Goal: Transaction & Acquisition: Subscribe to service/newsletter

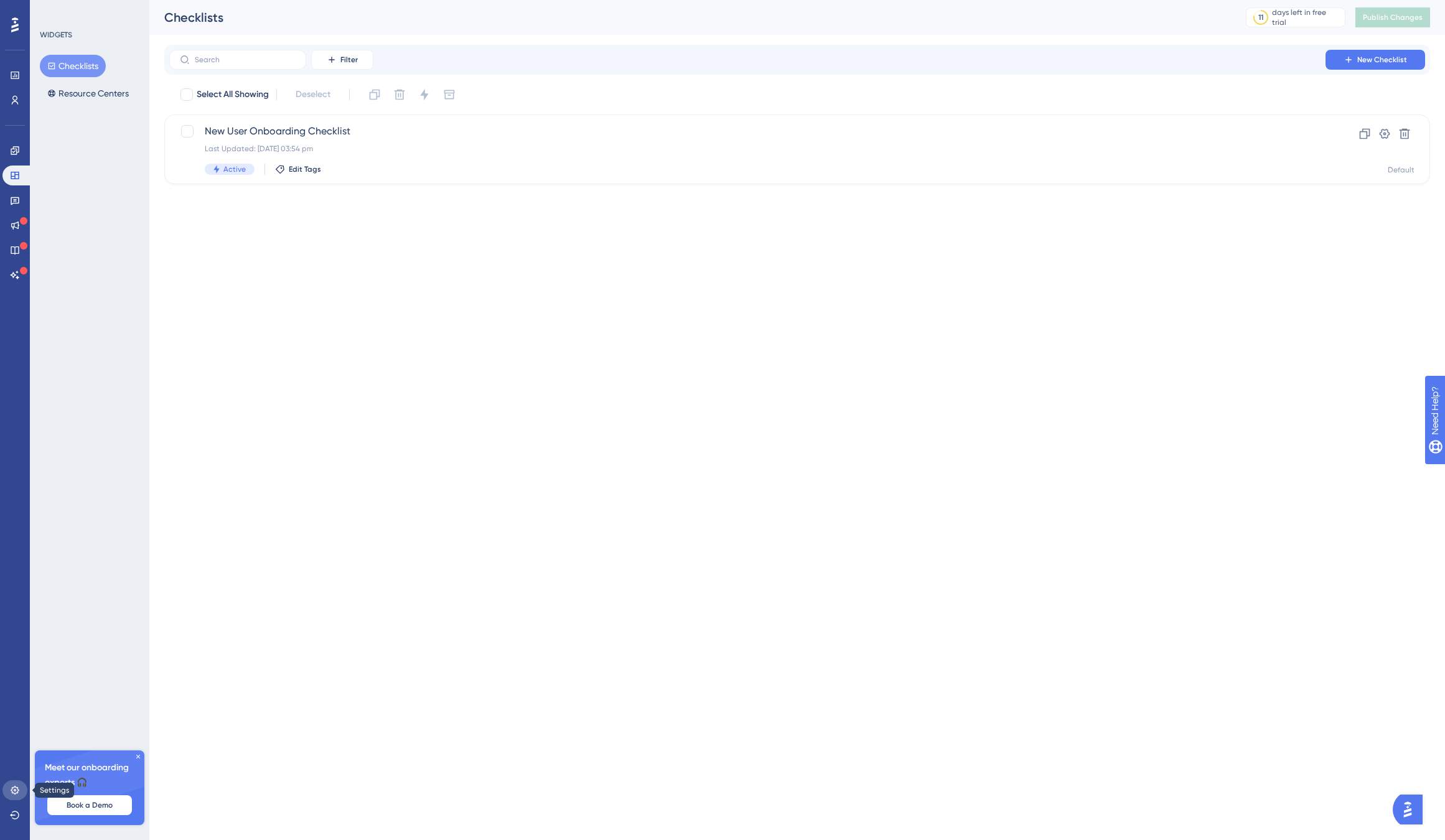
click at [18, 785] on icon at bounding box center [15, 790] width 10 height 10
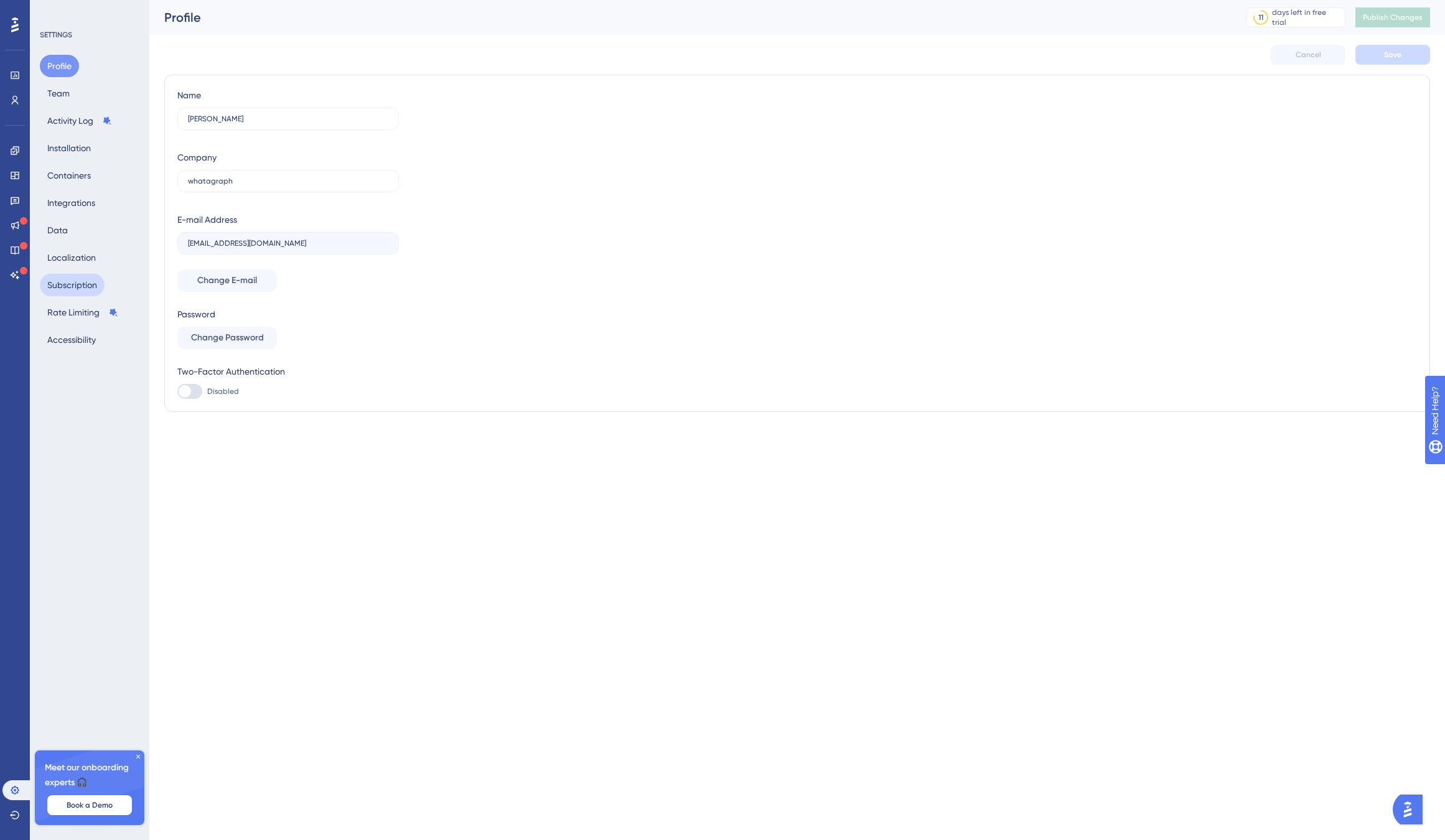
click at [78, 285] on button "Subscription" at bounding box center [72, 285] width 65 height 23
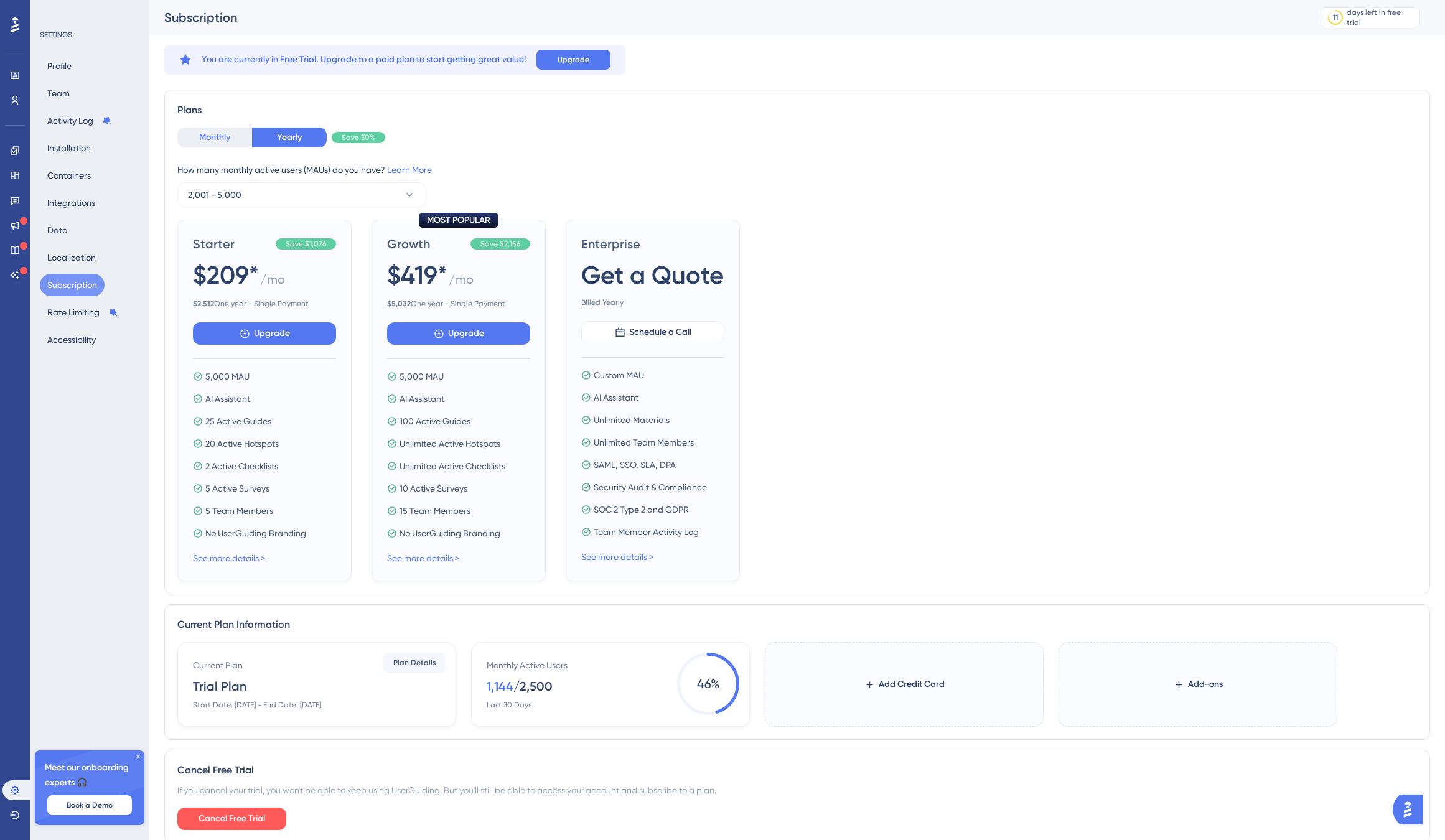
click at [222, 134] on button "Monthly" at bounding box center [214, 138] width 75 height 20
click at [300, 182] on button "2,001 - 5,000" at bounding box center [302, 195] width 249 height 25
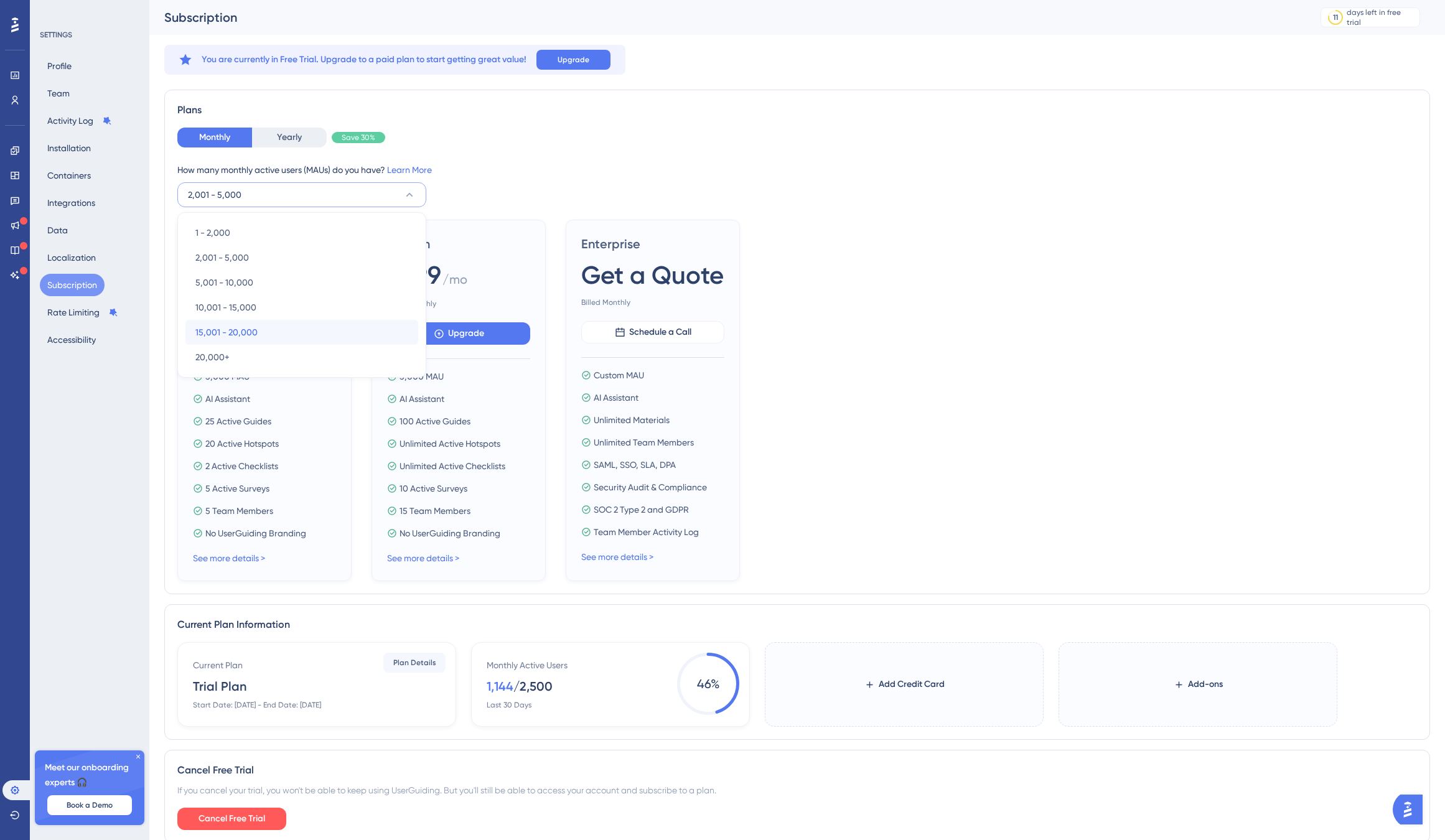
click at [287, 324] on div "15,001 - 20,000 15,001 - 20,000" at bounding box center [302, 332] width 213 height 25
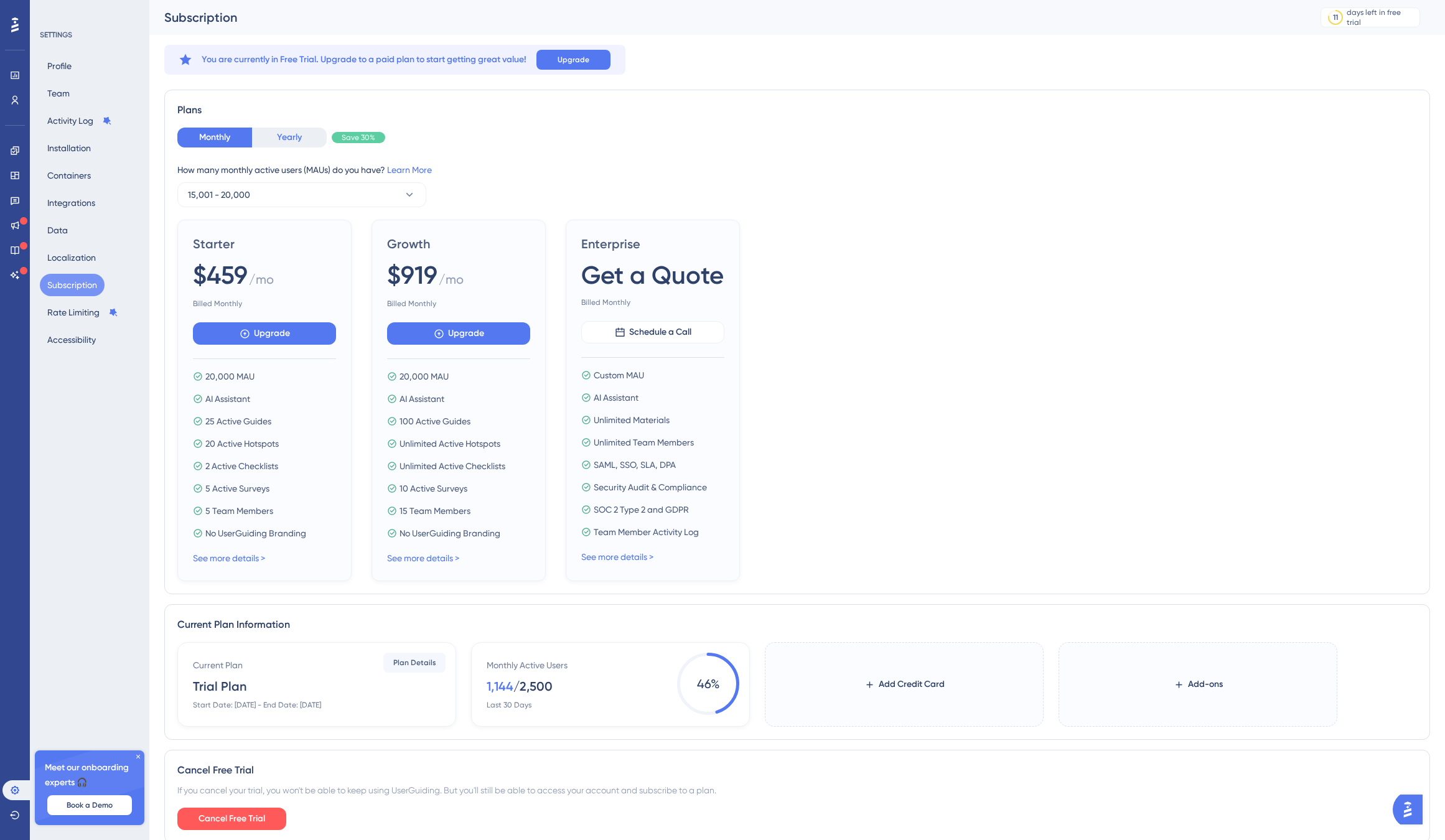
click at [309, 138] on button "Yearly" at bounding box center [289, 138] width 75 height 20
click at [229, 132] on button "Monthly" at bounding box center [214, 138] width 75 height 20
click at [266, 192] on button "15,001 - 20,000" at bounding box center [302, 195] width 249 height 25
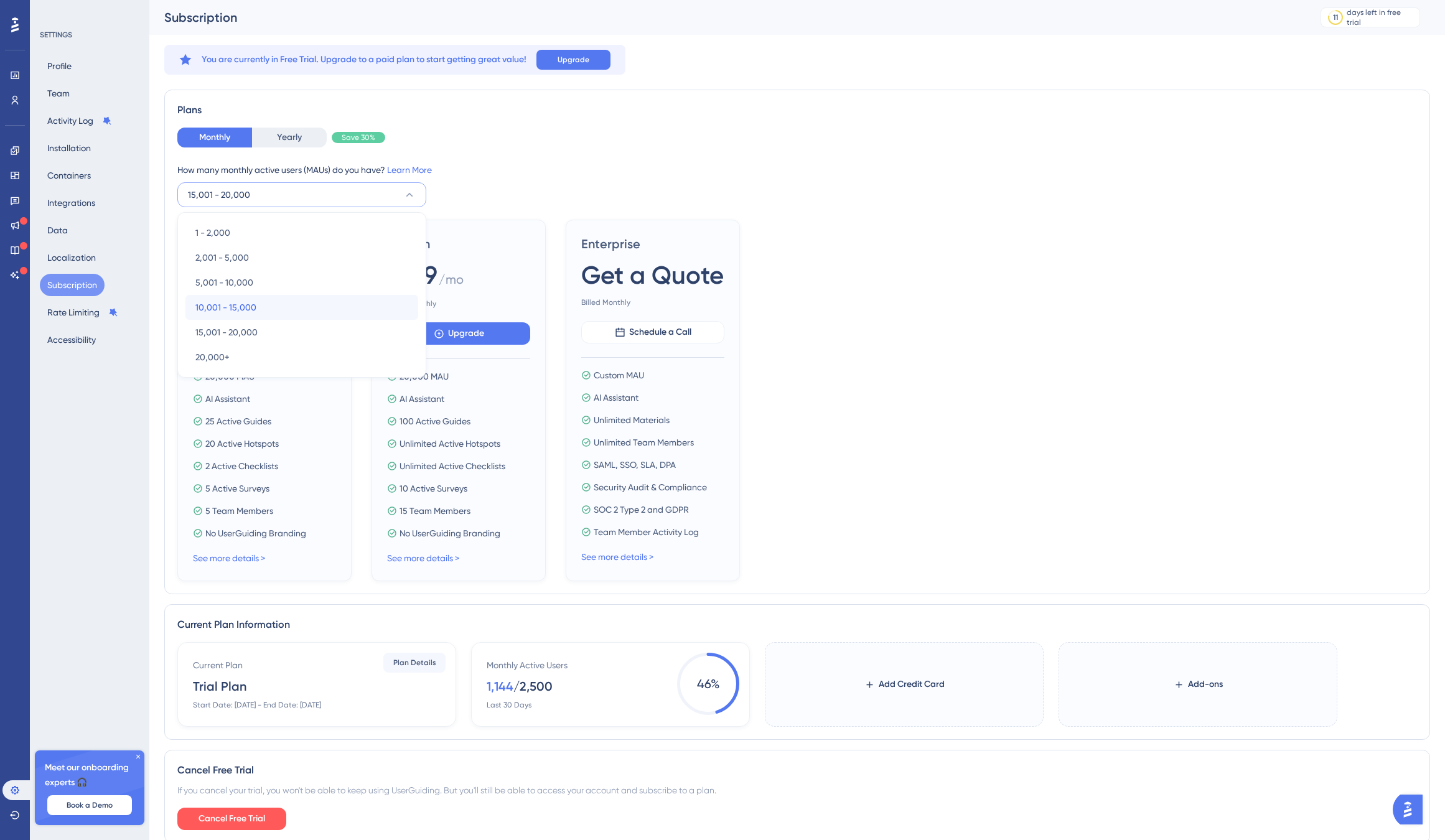
click at [263, 299] on div "10,001 - 15,000 10,001 - 15,000" at bounding box center [302, 307] width 213 height 25
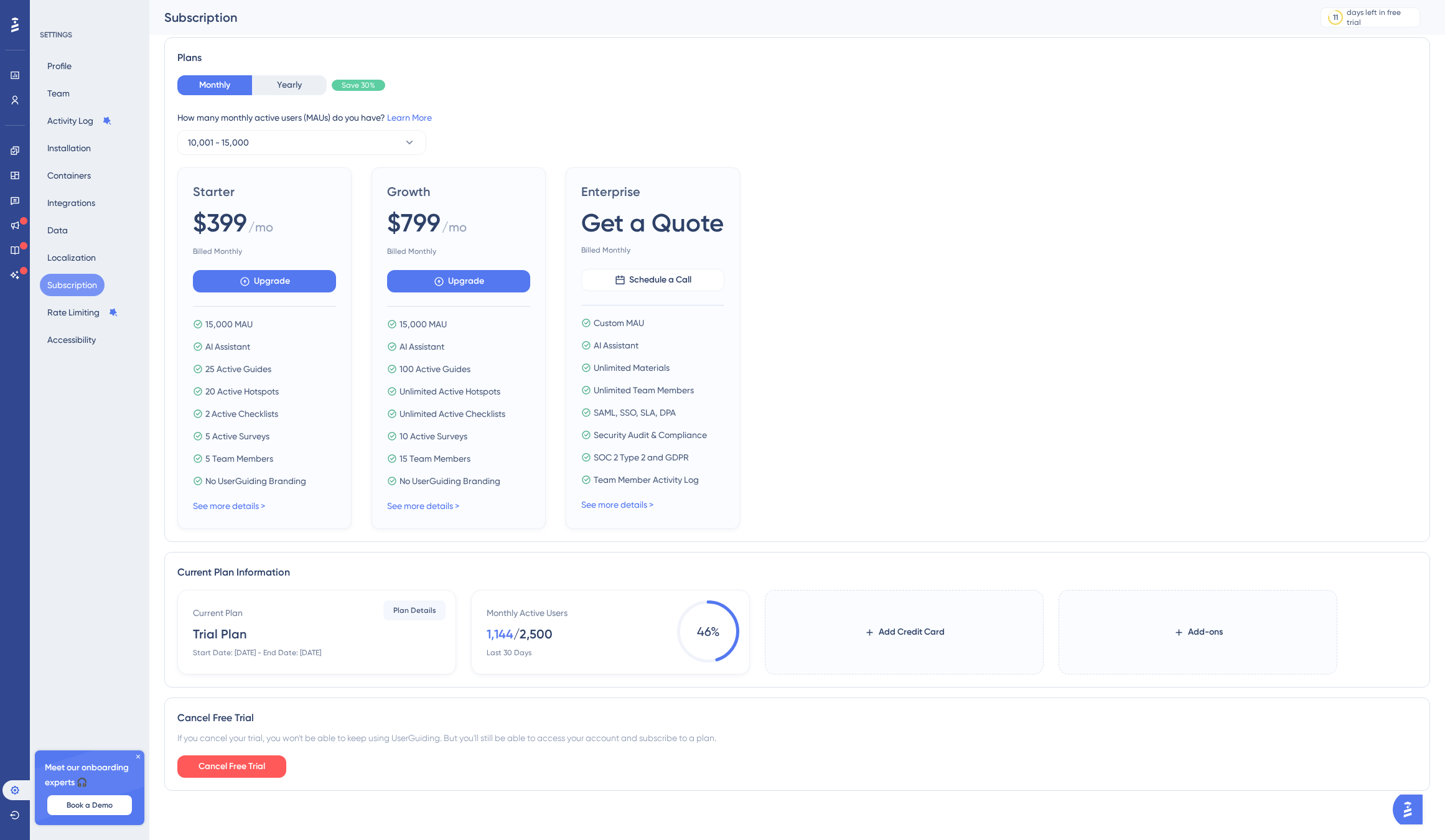
scroll to position [62, 0]
click at [471, 285] on span "Upgrade" at bounding box center [466, 280] width 36 height 15
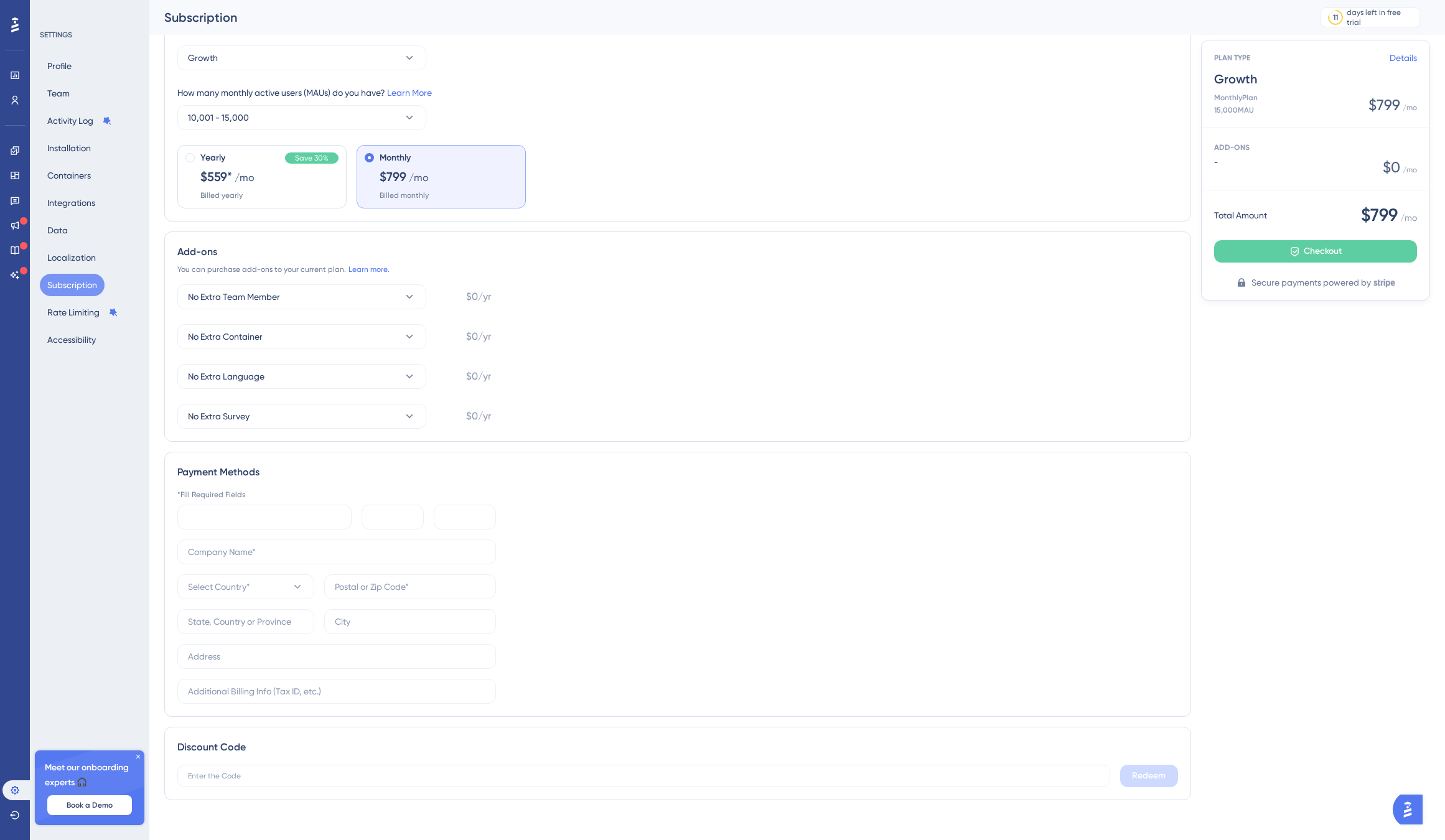
scroll to position [58, 0]
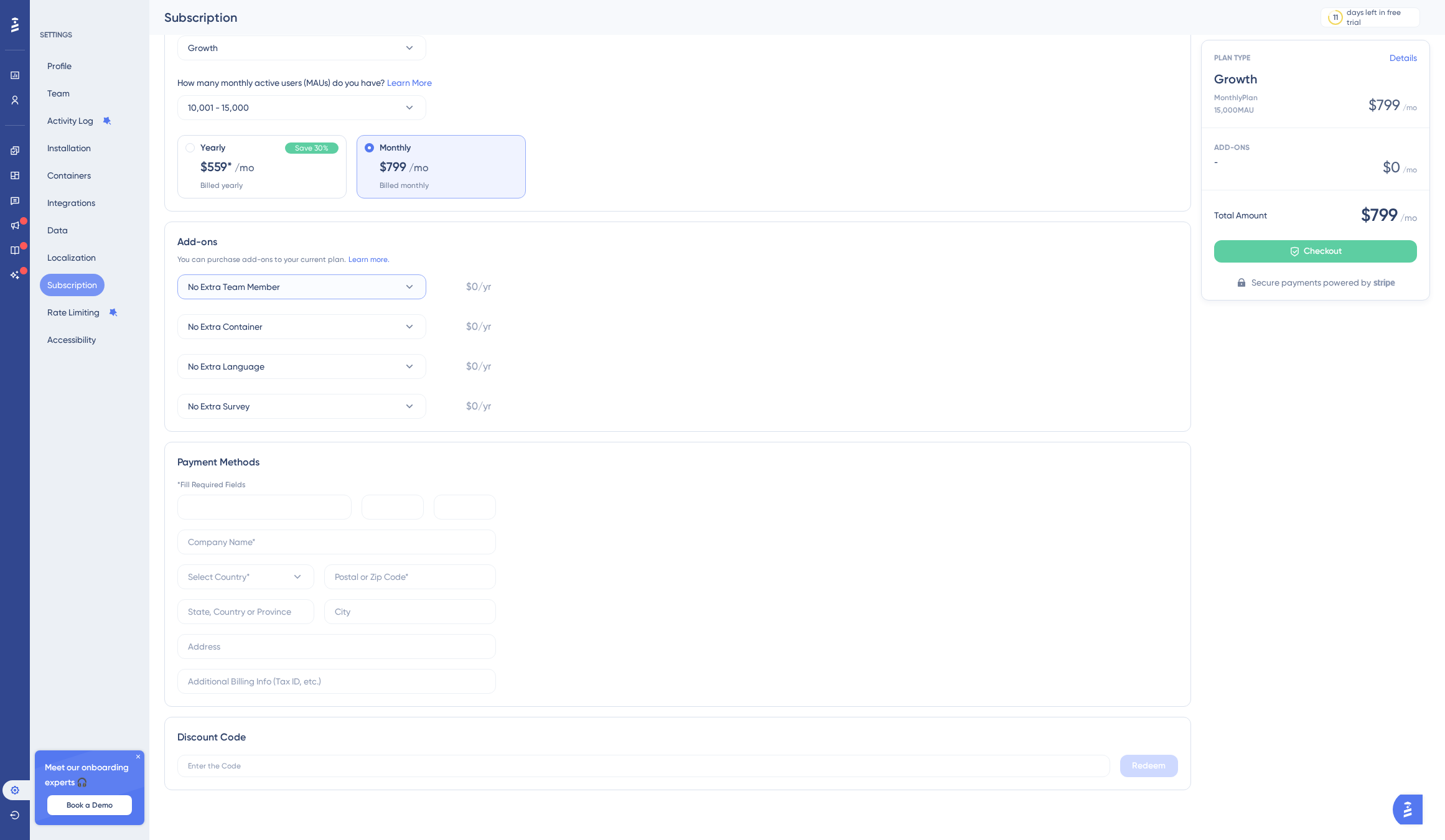
click at [356, 284] on button "No Extra Team Member" at bounding box center [302, 286] width 249 height 25
click at [283, 349] on div "+1 Team Member +1 Team Member" at bounding box center [302, 349] width 213 height 25
drag, startPoint x: 371, startPoint y: 288, endPoint x: 338, endPoint y: 298, distance: 34.5
click at [371, 288] on button "+1 Team Member" at bounding box center [302, 286] width 249 height 25
click at [253, 324] on span "No Extra Team Member" at bounding box center [241, 324] width 92 height 15
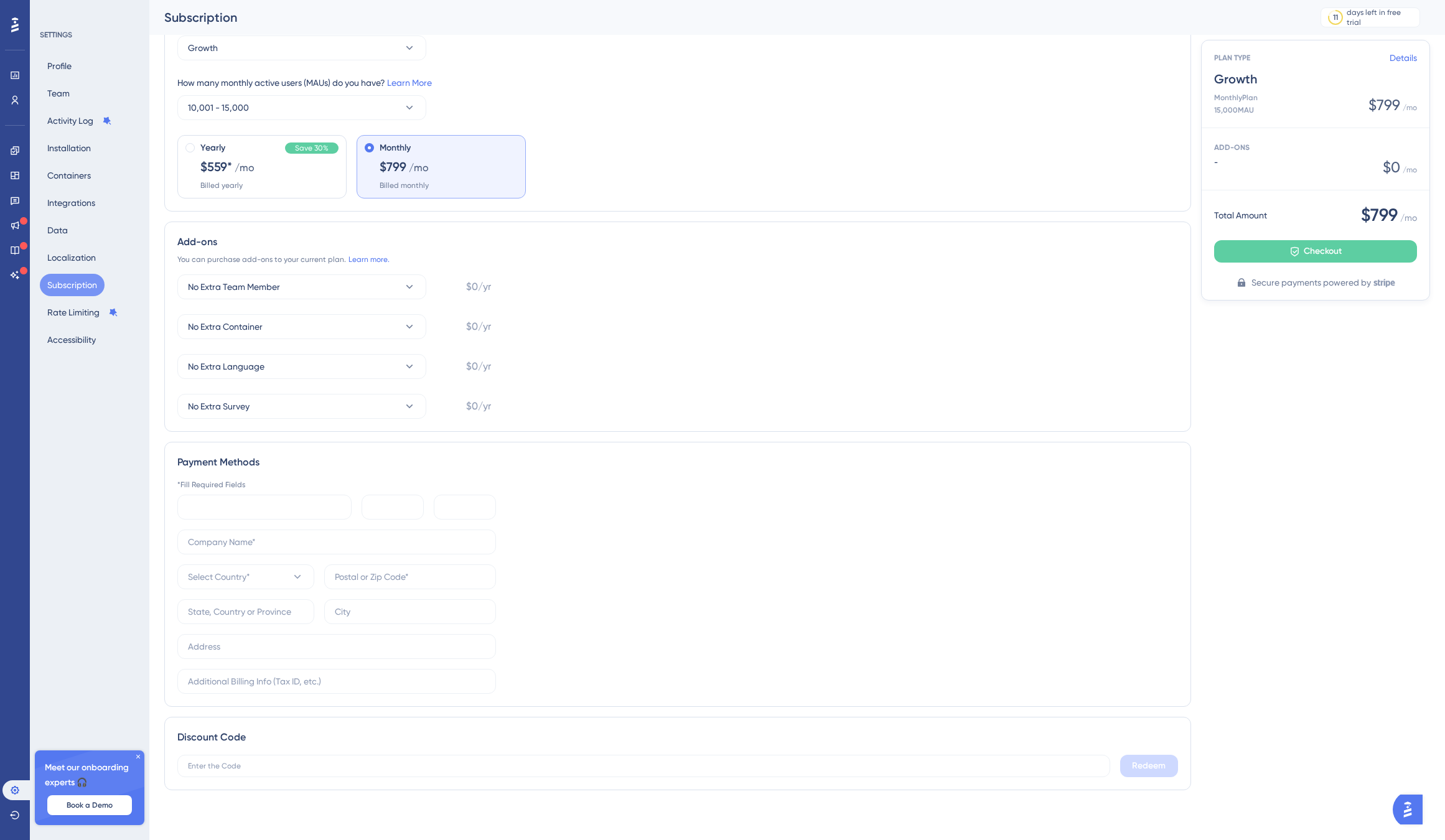
click at [613, 294] on div "No Extra Team Member $0/yr No Extra Container $0/yr No Extra Language $0/yr No …" at bounding box center [677, 346] width 1000 height 144
